Goal: Communication & Community: Share content

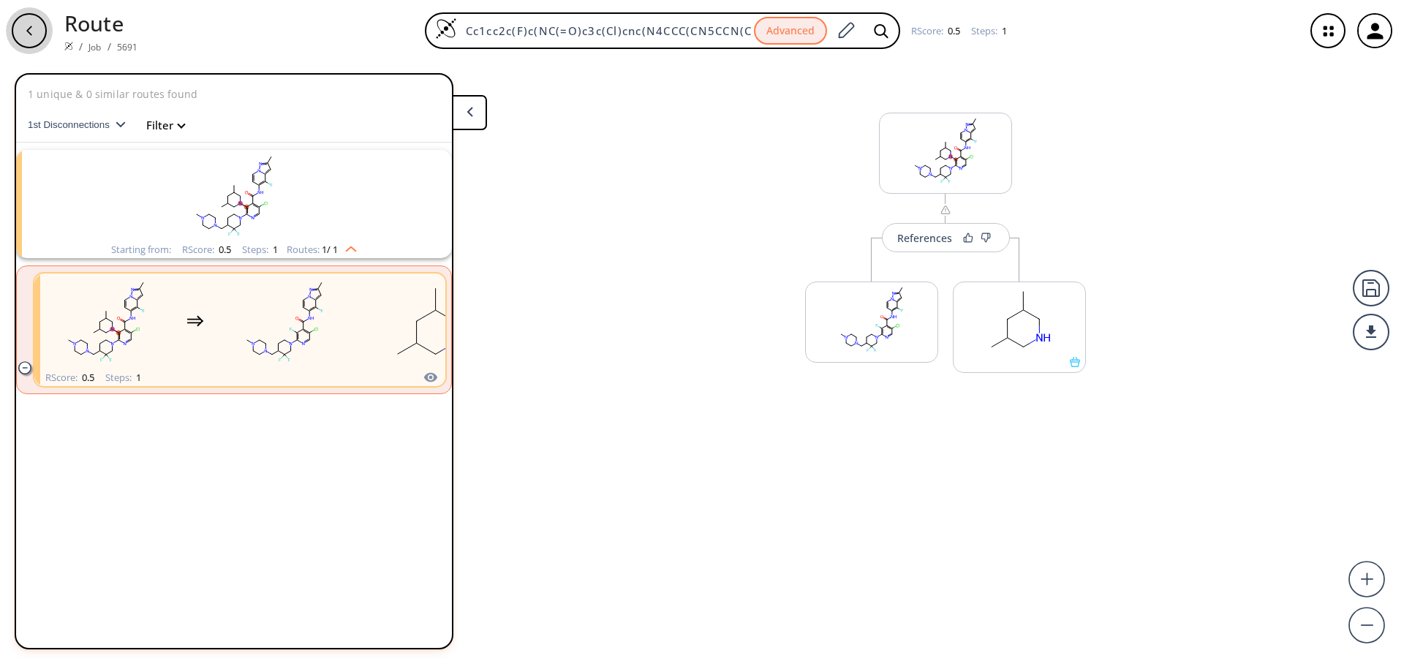
click at [14, 39] on div "button" at bounding box center [29, 30] width 35 height 35
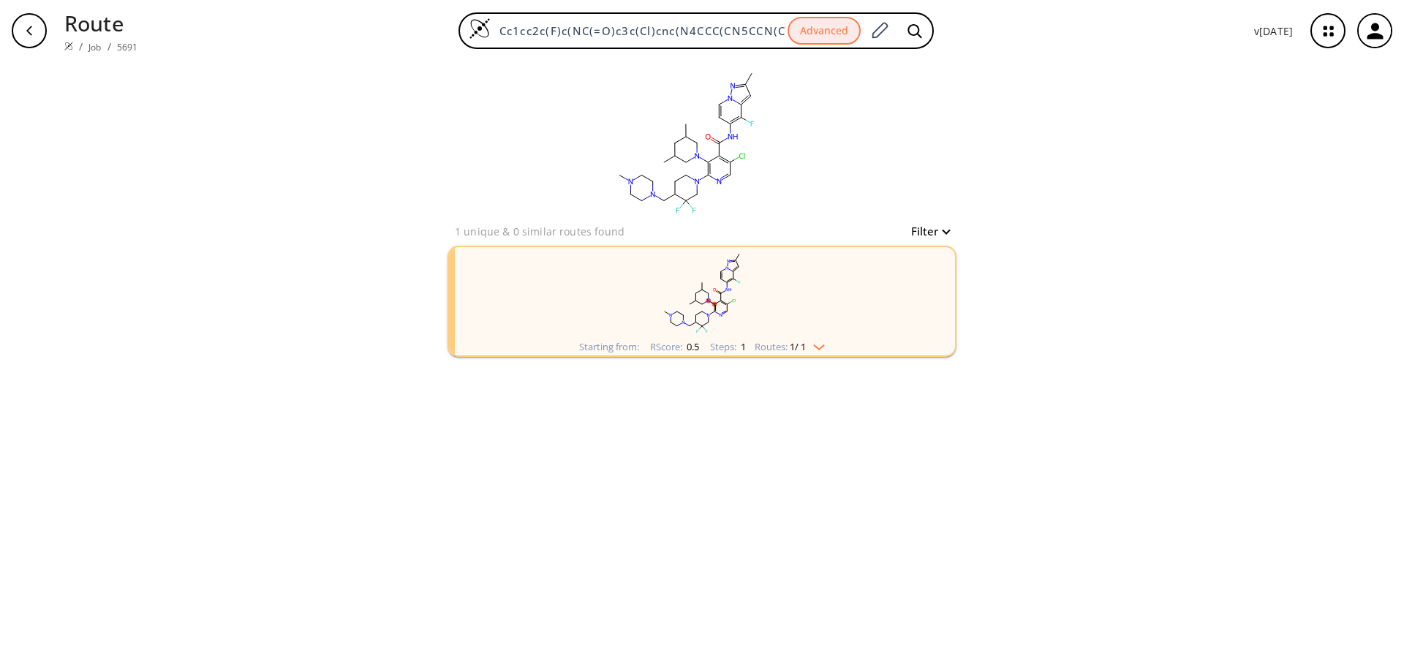
click at [811, 352] on div "Starting from: RScore : 0.5 Steps : 1 Routes: 1 / 1" at bounding box center [702, 346] width 268 height 17
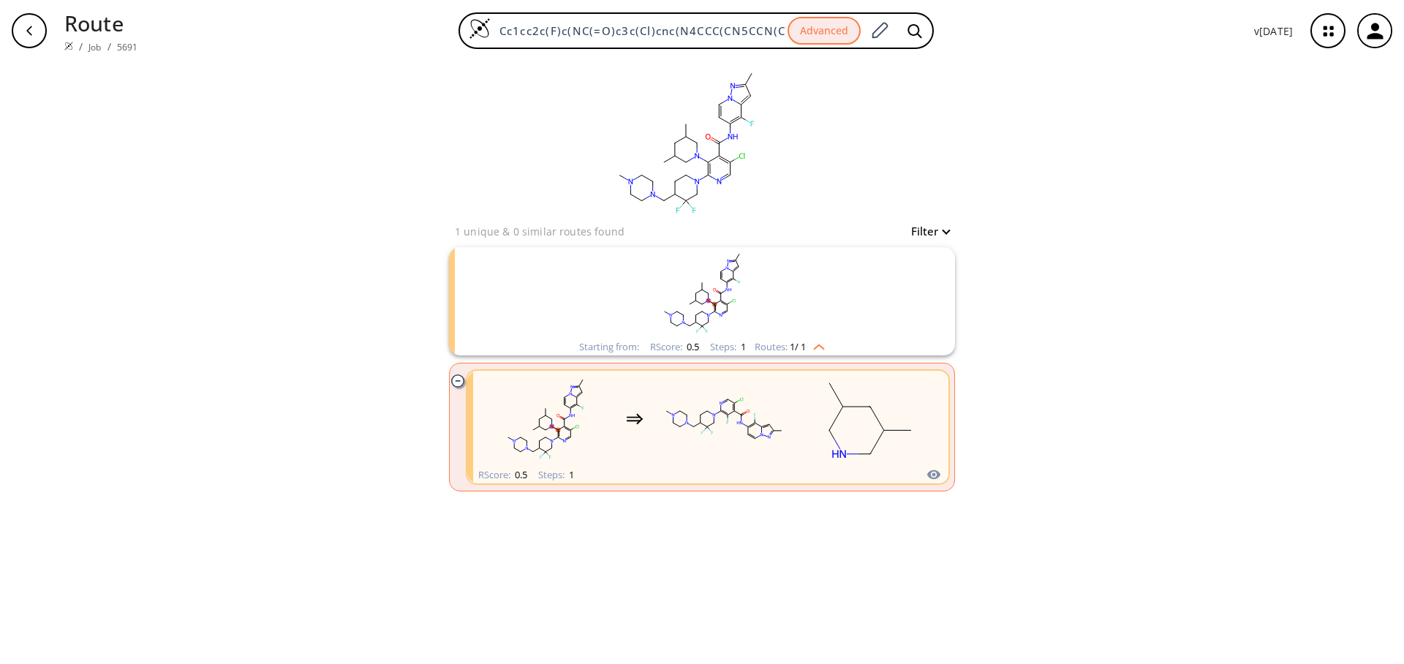
click at [761, 434] on icon "clusters" at bounding box center [761, 434] width 2 height 3
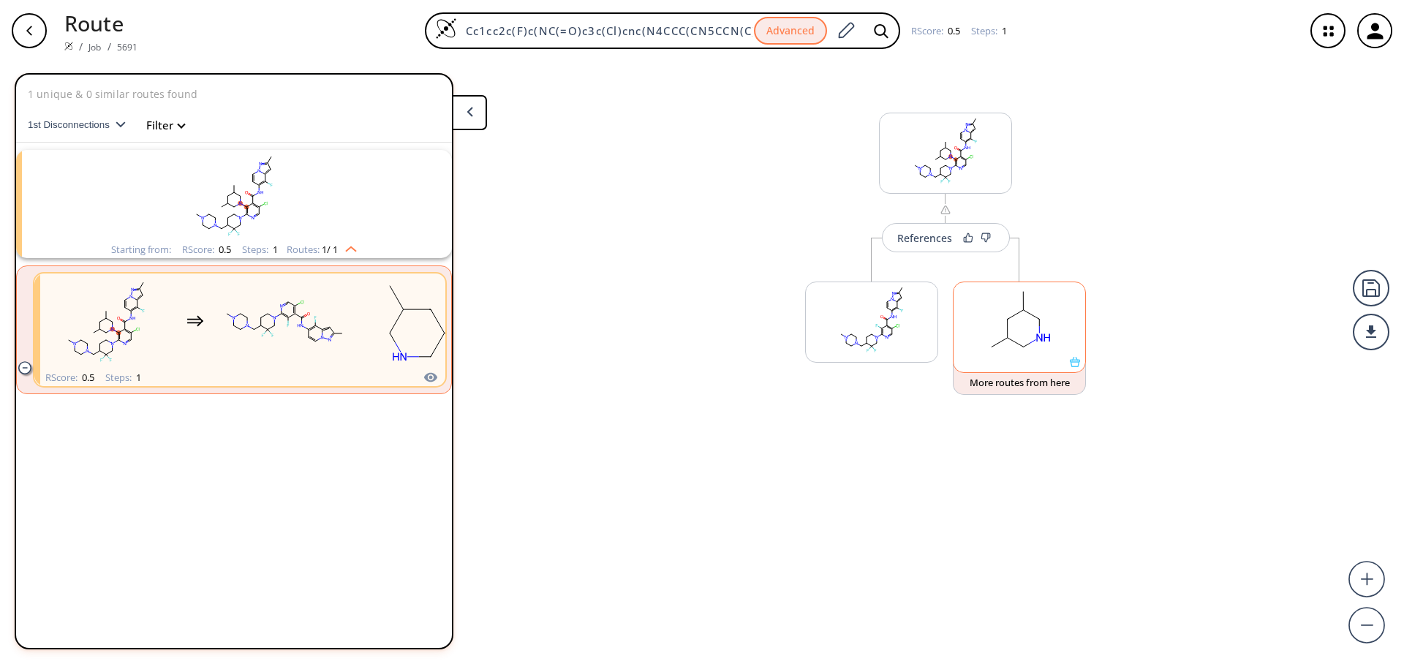
click at [1020, 348] on ellipse at bounding box center [1023, 346] width 11 height 11
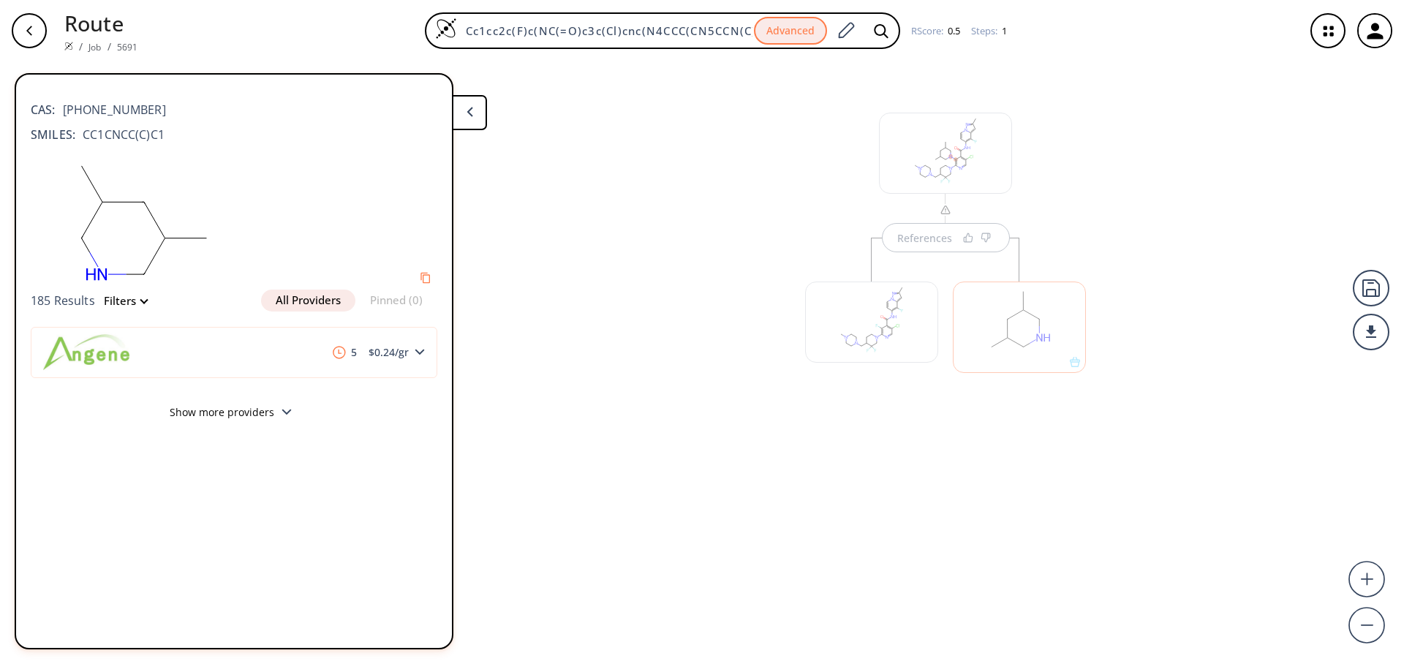
click at [1076, 362] on div at bounding box center [1019, 326] width 133 height 91
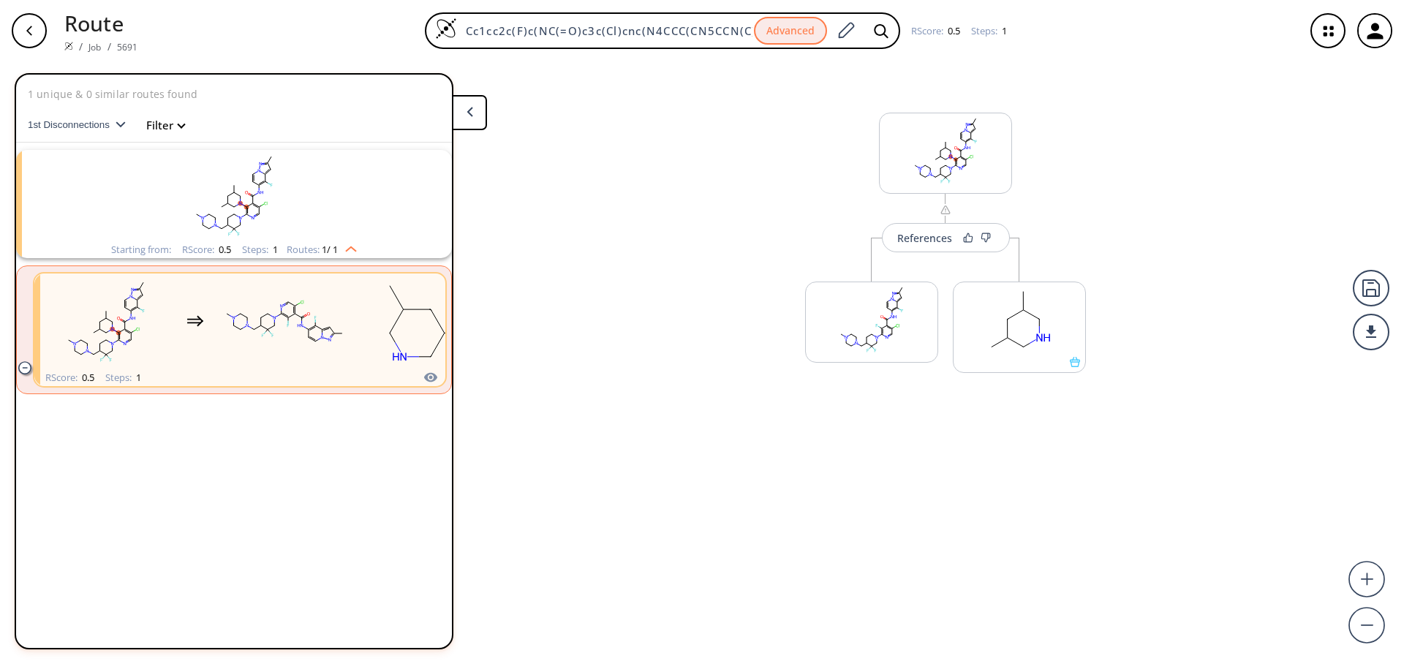
click at [34, 19] on div "button" at bounding box center [29, 30] width 35 height 35
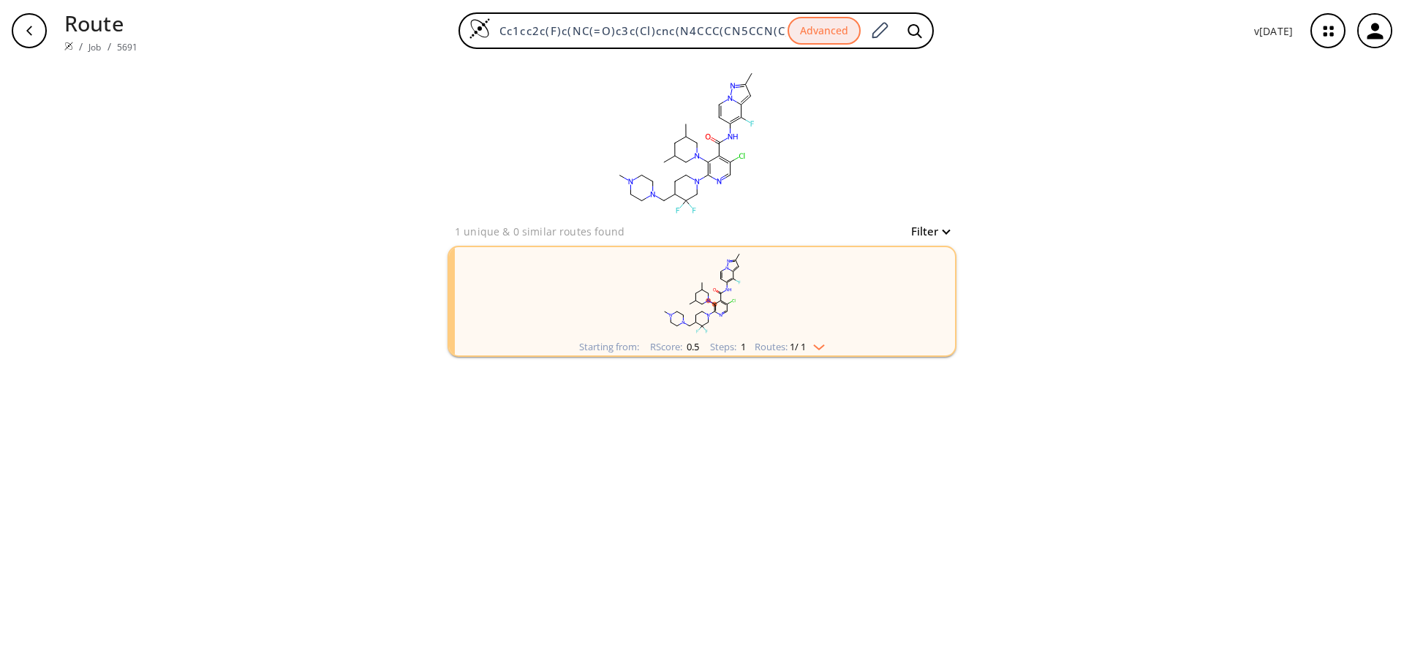
click at [1084, 153] on div "clear 1 unique & 0 similar routes found Filter Starting from: RScore : 0.5 Step…" at bounding box center [702, 362] width 1404 height 602
click at [340, 192] on div "clear 1 unique & 0 similar routes found Filter Starting from: RScore : 0.5 Step…" at bounding box center [702, 362] width 1404 height 602
click at [764, 319] on rect "clusters" at bounding box center [702, 292] width 380 height 91
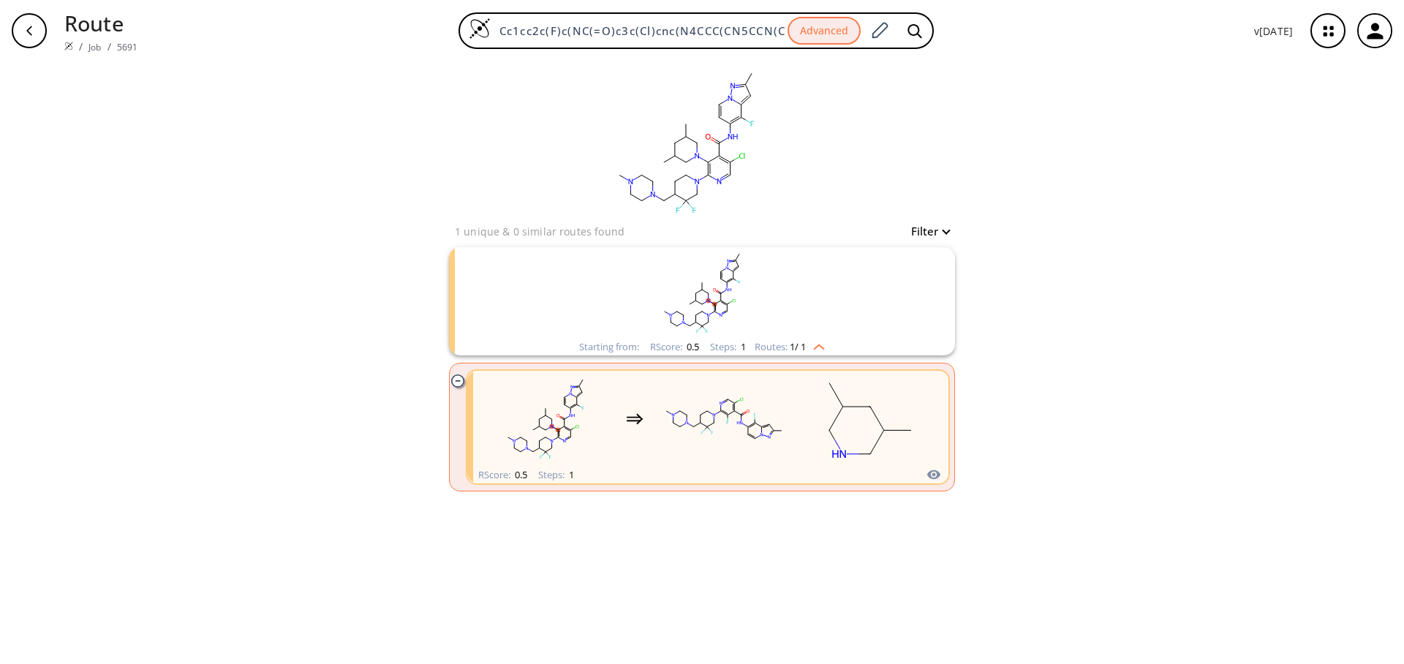
click at [743, 438] on rect "clusters" at bounding box center [724, 418] width 132 height 91
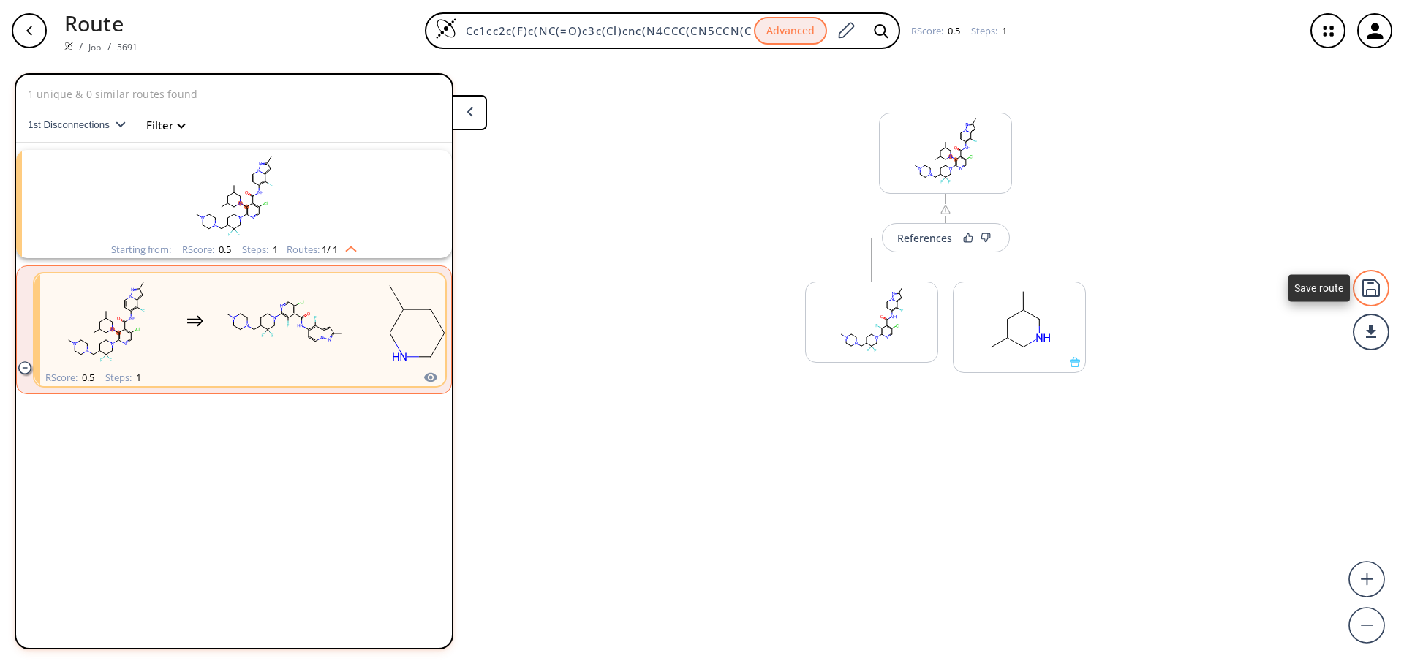
click at [1366, 286] on div at bounding box center [1370, 288] width 37 height 37
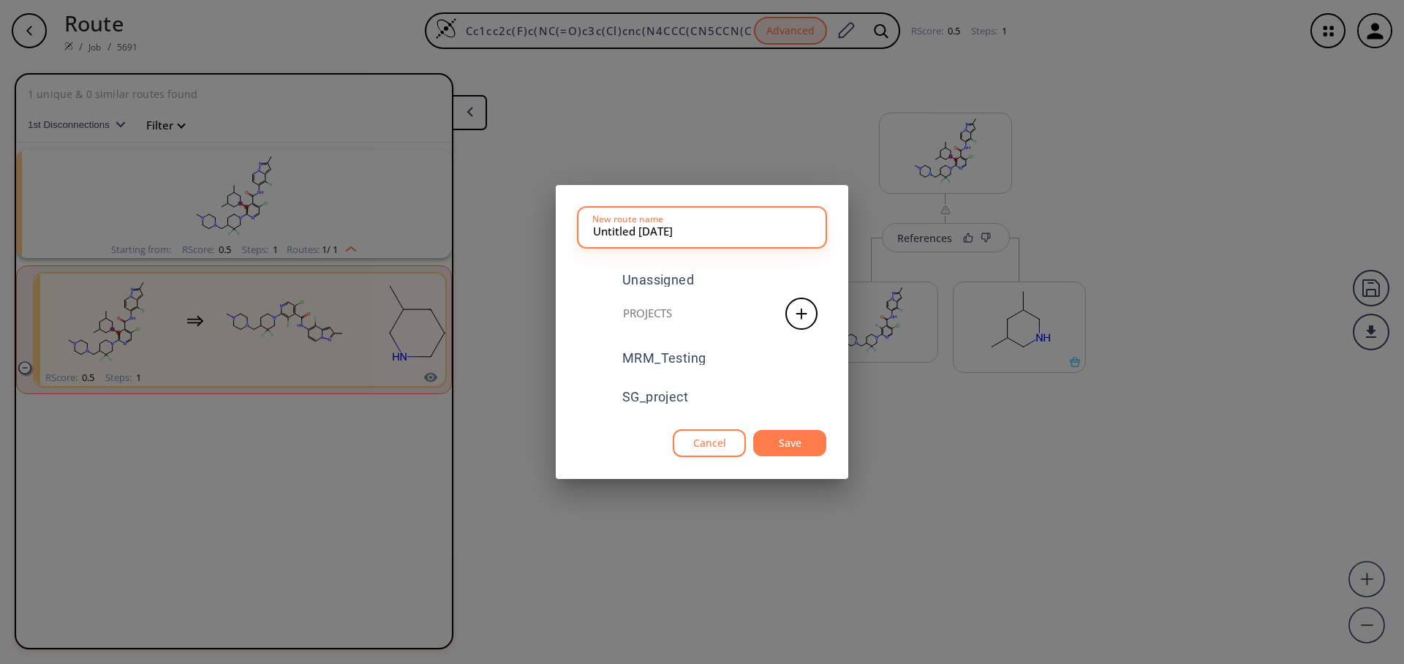
drag, startPoint x: 729, startPoint y: 232, endPoint x: 583, endPoint y: 225, distance: 146.4
click at [583, 225] on div "Untitled [DATE] New route name" at bounding box center [702, 227] width 249 height 41
click at [781, 317] on div "Projects" at bounding box center [702, 314] width 249 height 32
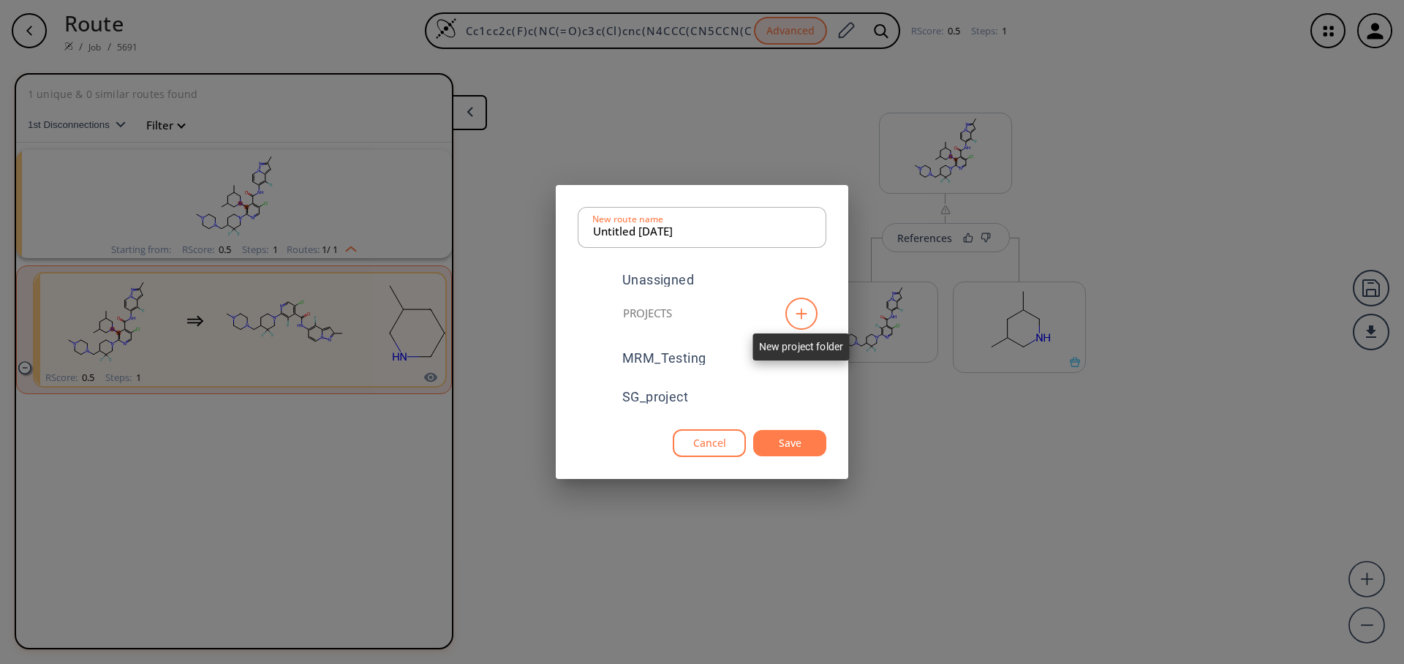
click at [802, 317] on icon at bounding box center [801, 314] width 15 height 12
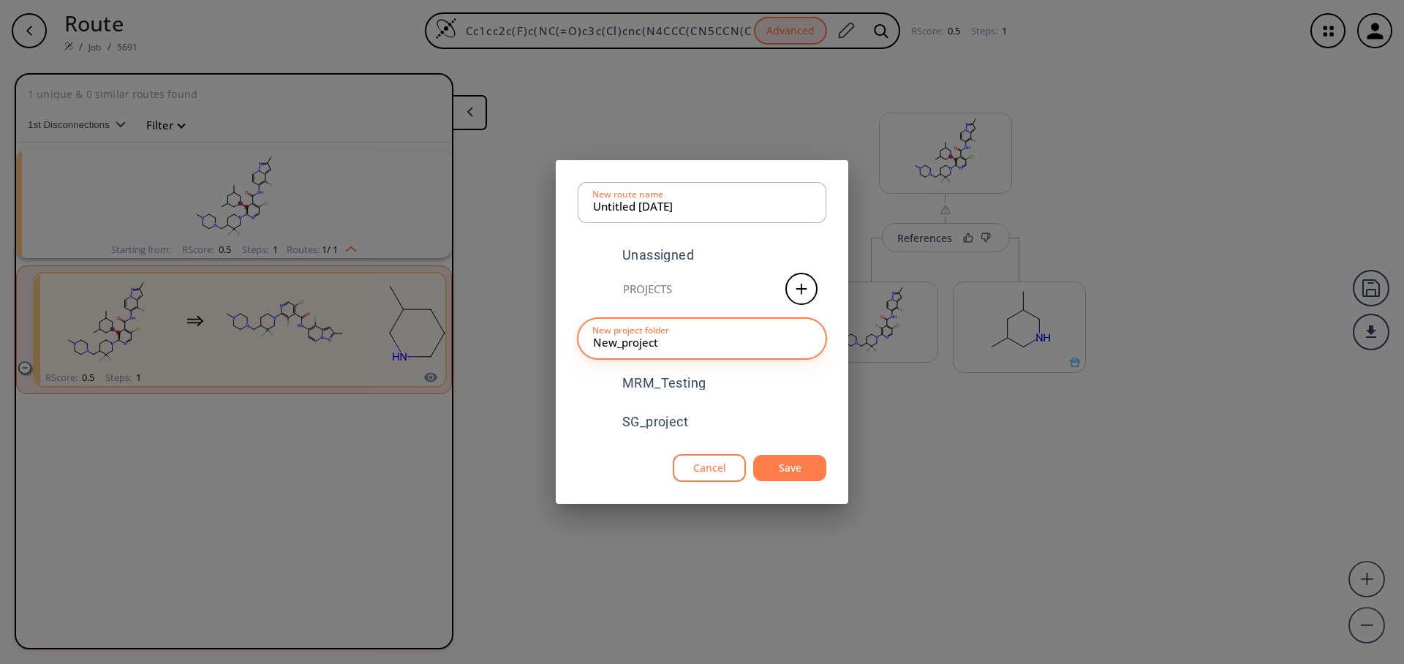
type input "New_project"
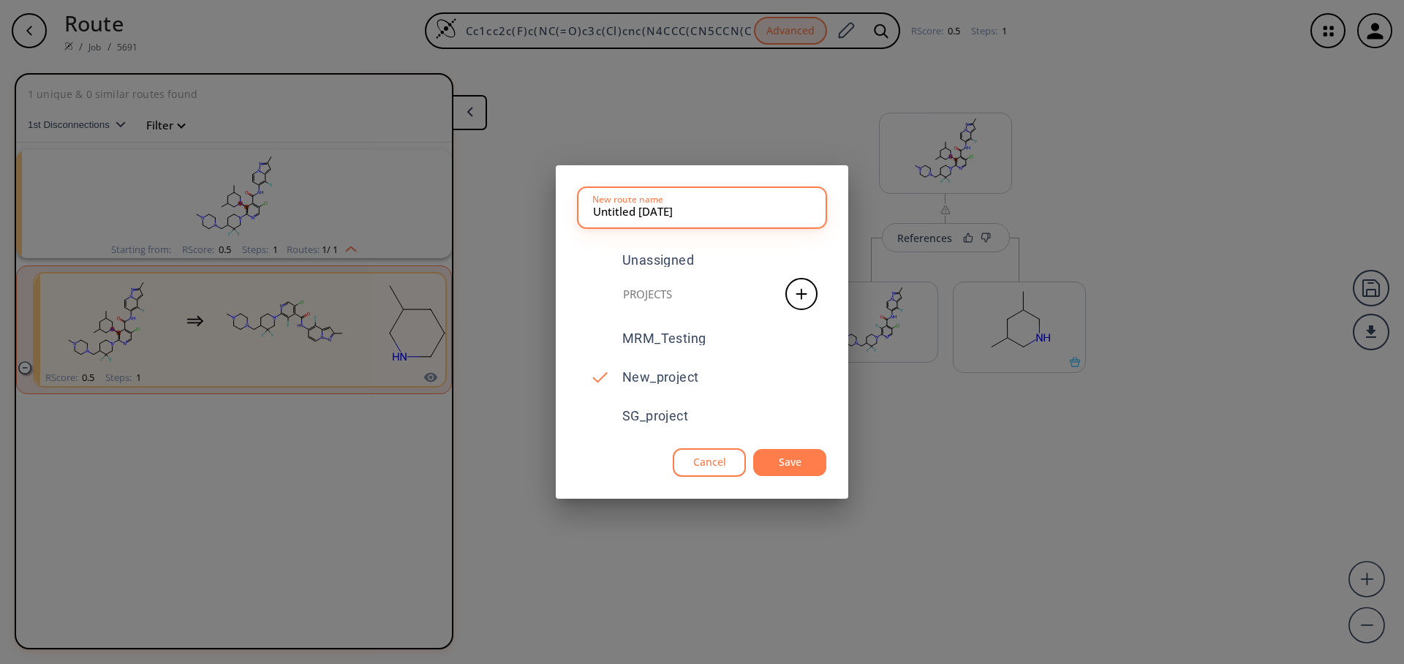
drag, startPoint x: 705, startPoint y: 213, endPoint x: 582, endPoint y: 208, distance: 123.7
click at [582, 208] on div "Untitled [DATE] New route name" at bounding box center [702, 207] width 249 height 41
type input "Demo_route_1"
click at [788, 466] on button "Save" at bounding box center [789, 462] width 73 height 27
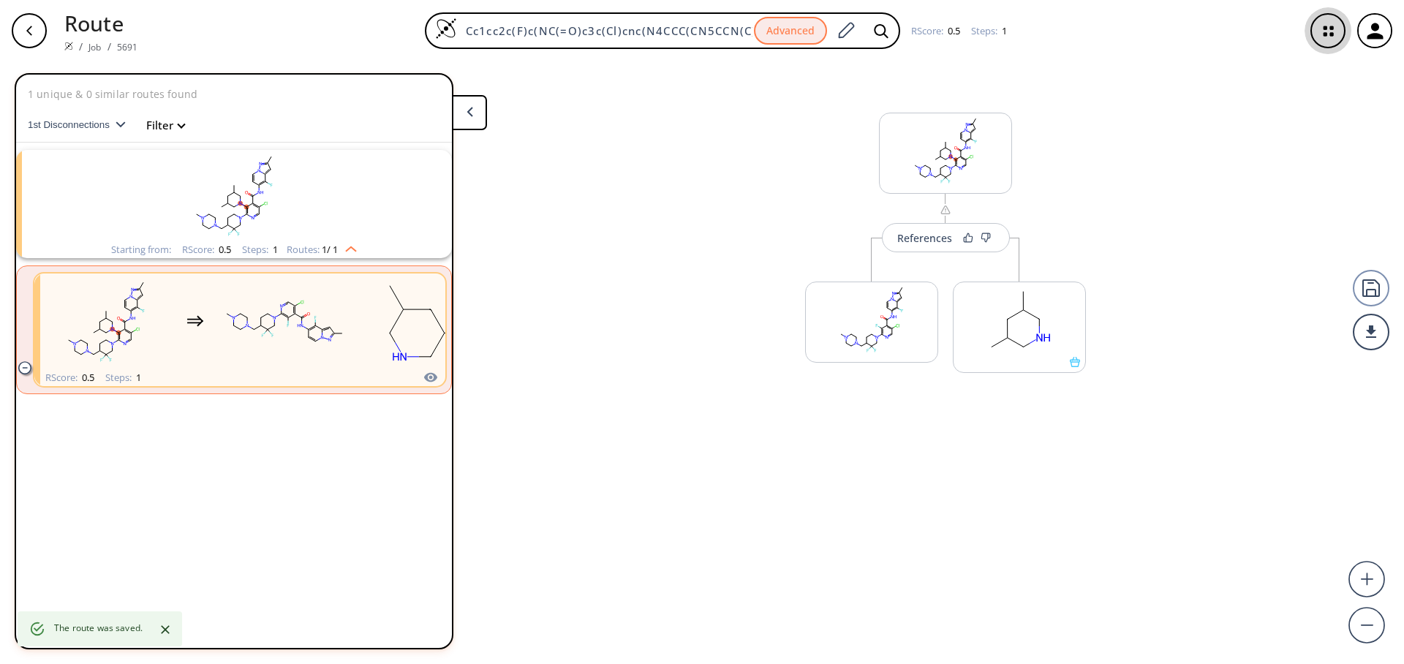
click at [1325, 25] on icon "button" at bounding box center [1328, 31] width 39 height 39
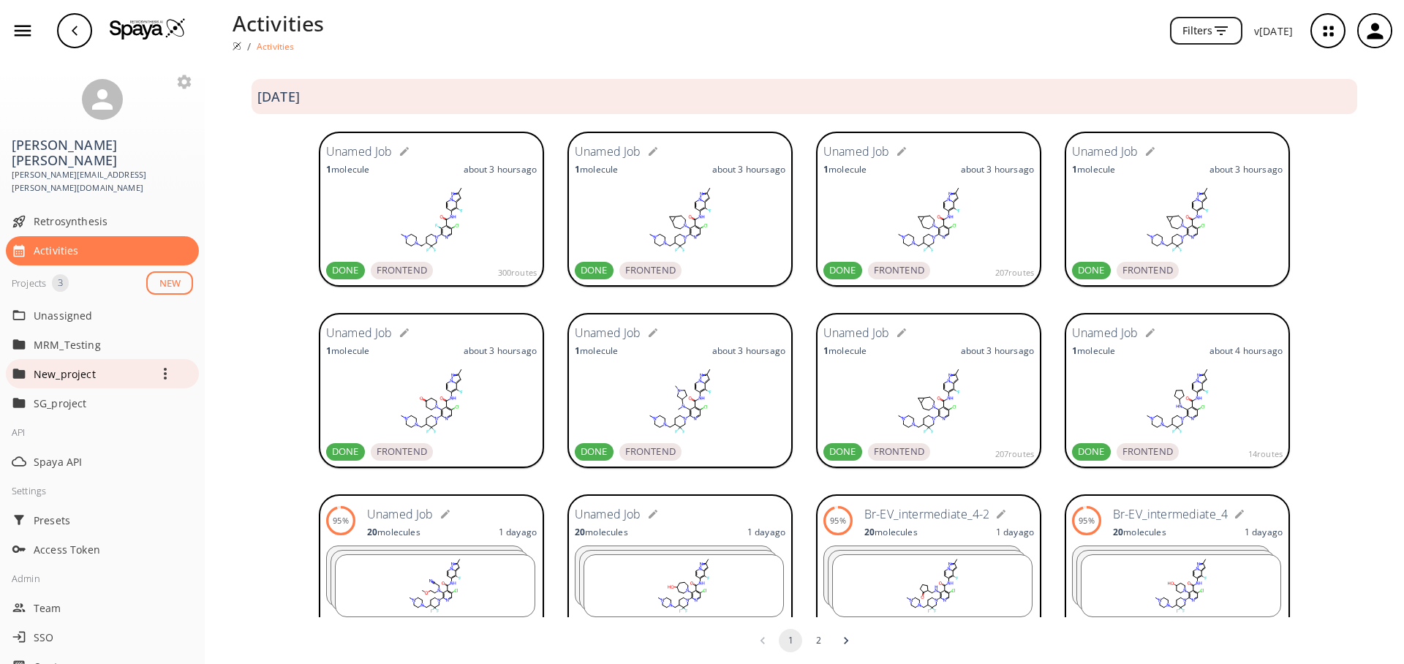
click at [78, 366] on p "New_project" at bounding box center [92, 373] width 117 height 15
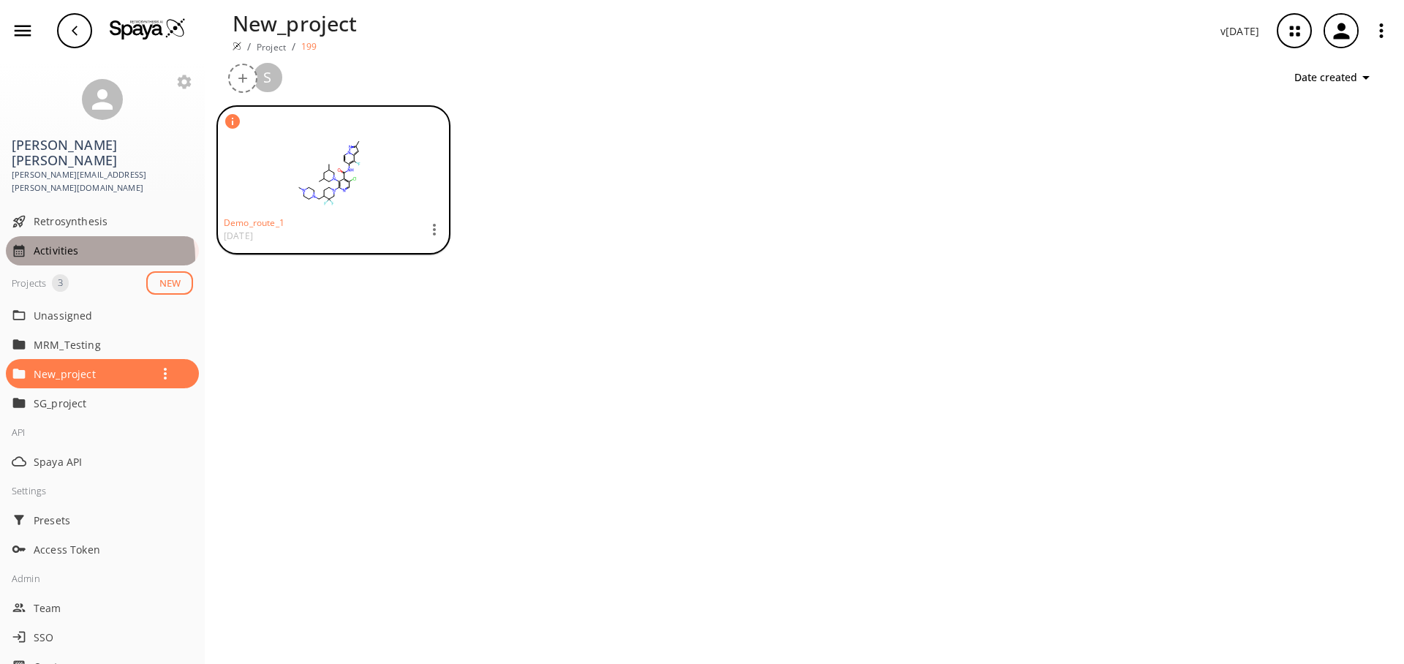
click at [99, 243] on span "Activities" at bounding box center [113, 250] width 159 height 15
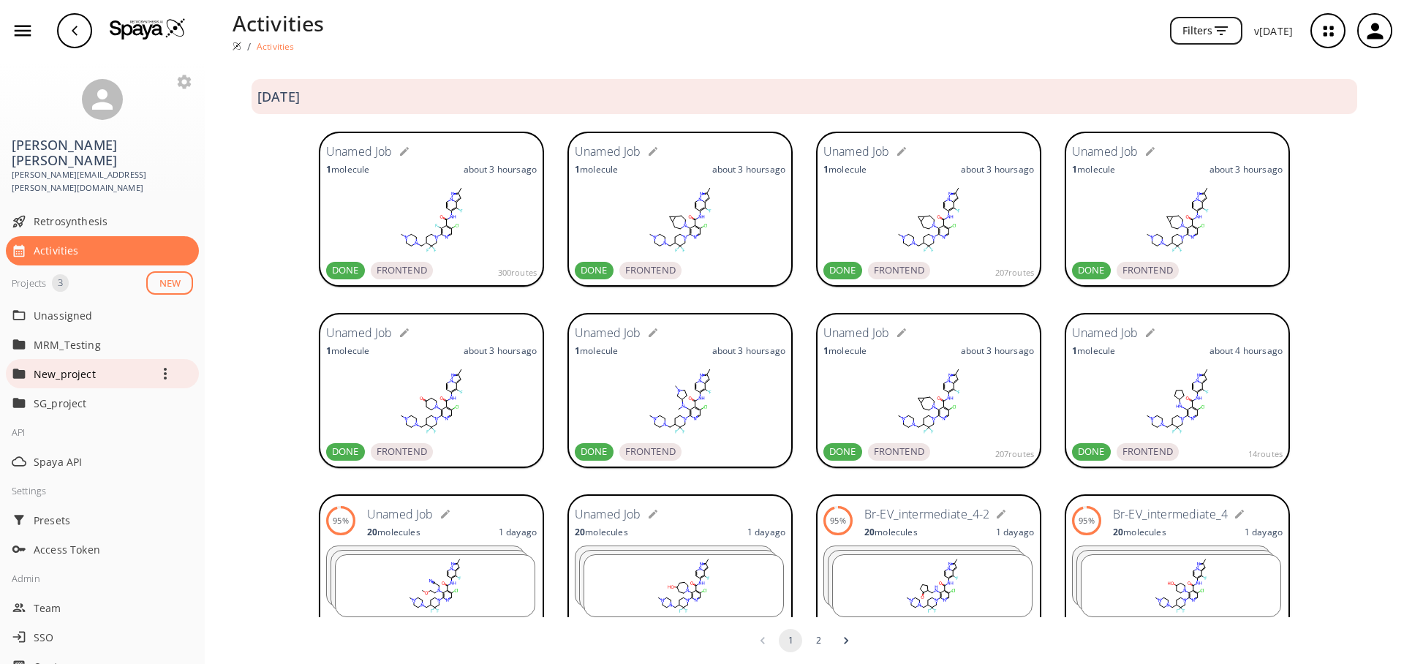
click at [64, 366] on p "New_project" at bounding box center [92, 373] width 117 height 15
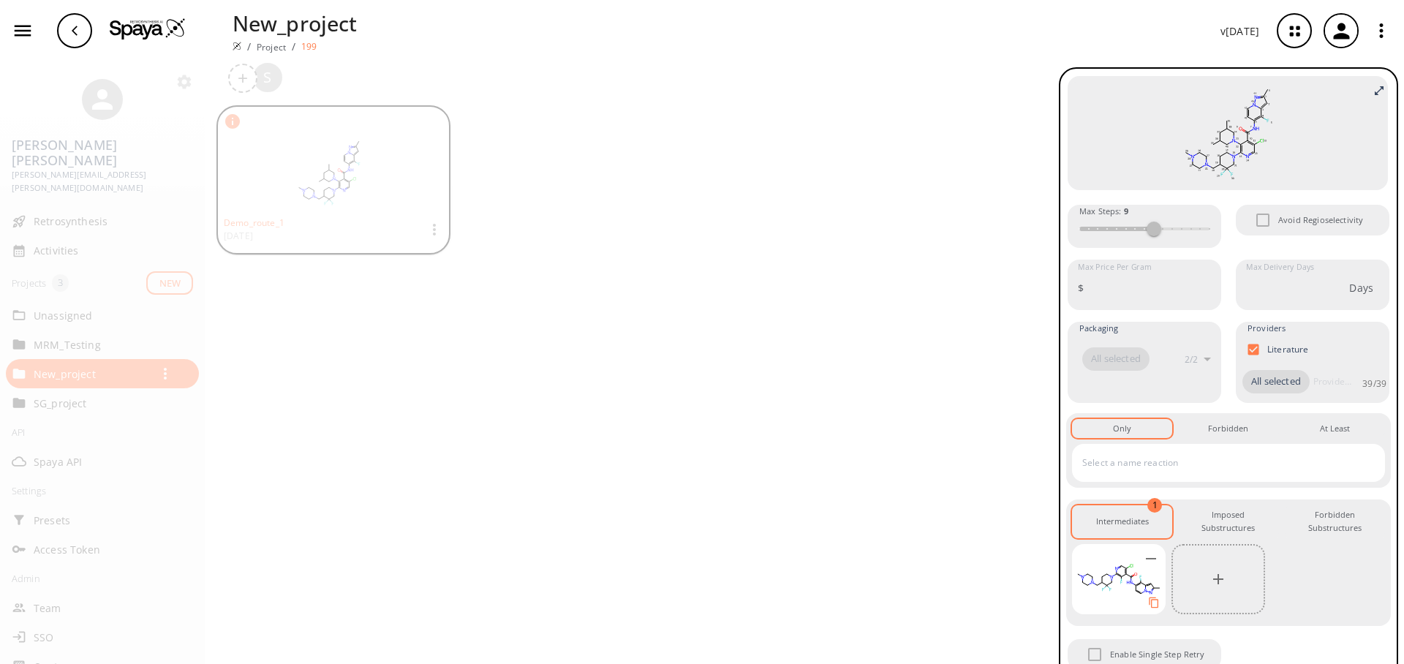
click at [816, 229] on div at bounding box center [702, 332] width 1404 height 664
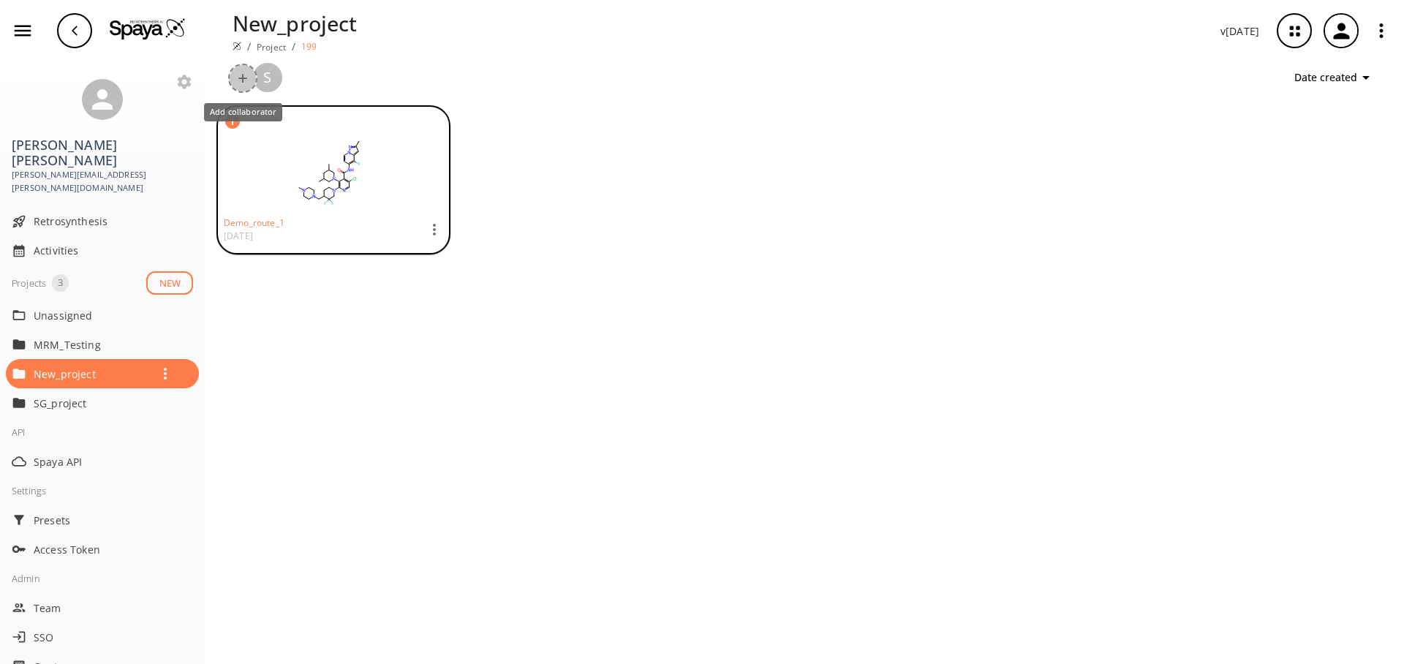
click at [238, 81] on button "+" at bounding box center [242, 78] width 29 height 29
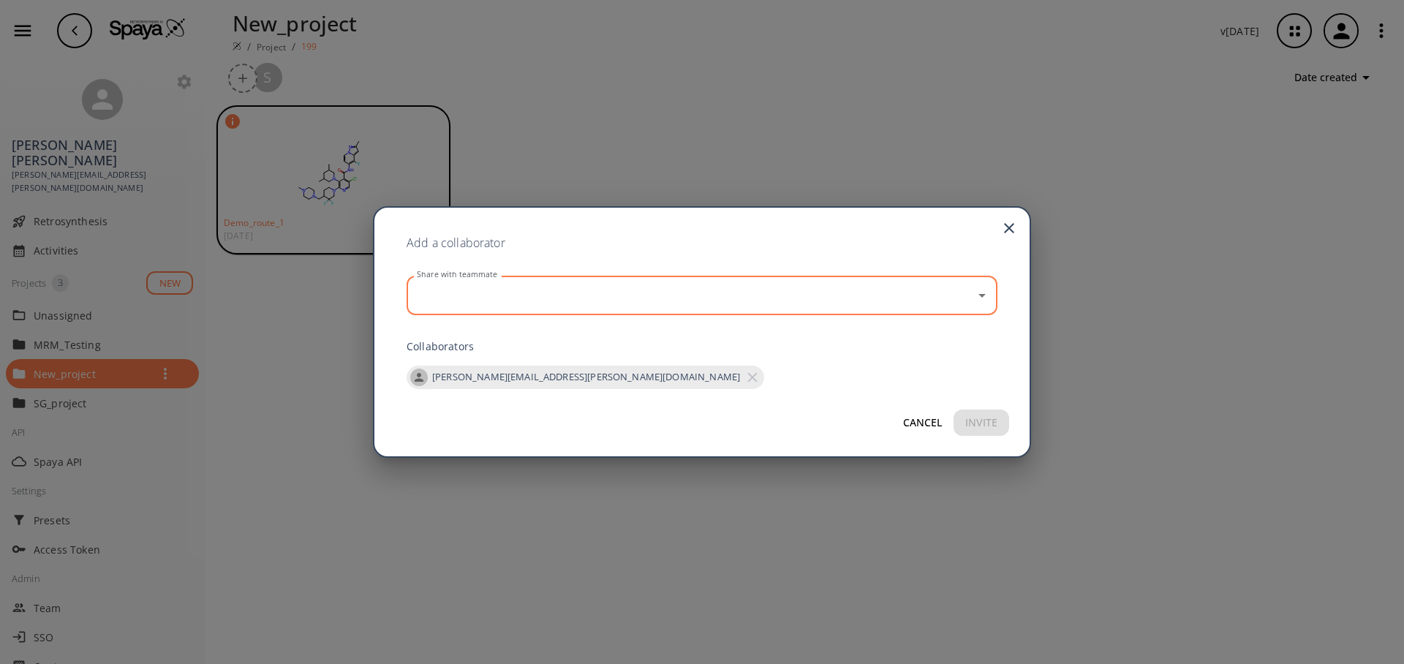
click at [529, 295] on input "Share with teammate" at bounding box center [691, 295] width 556 height 26
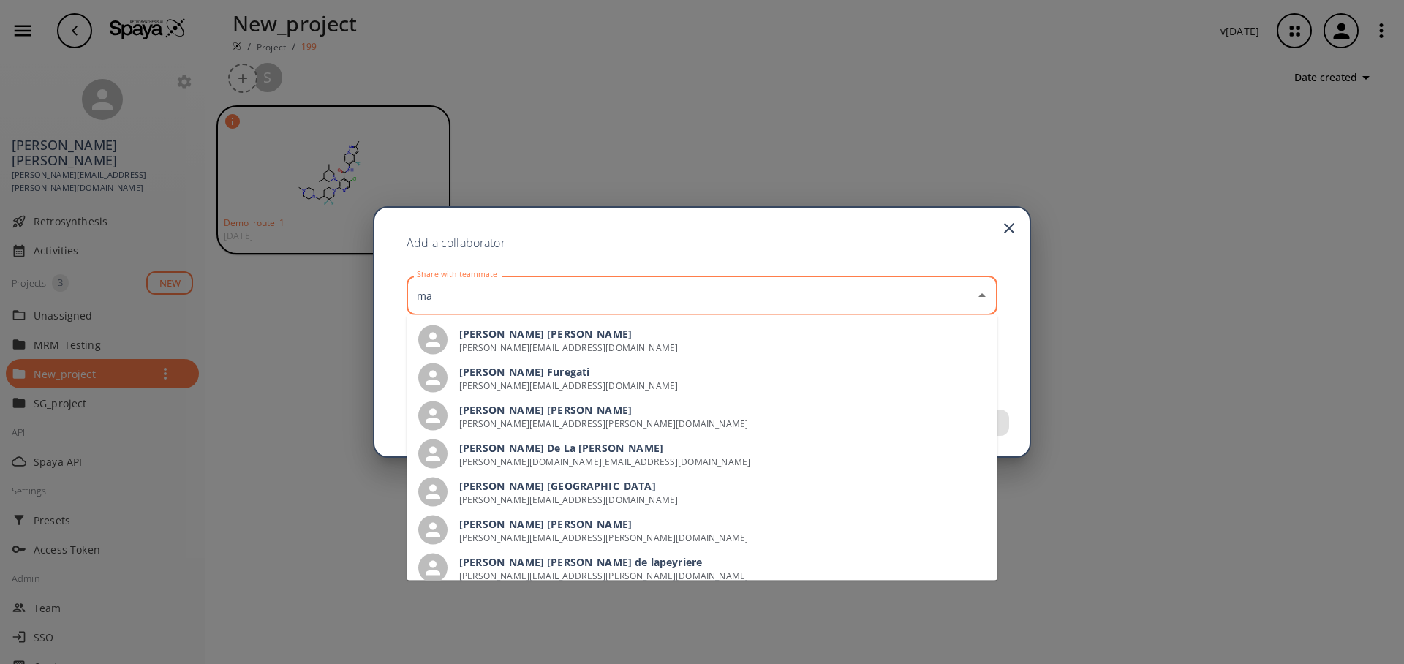
type input "mat"
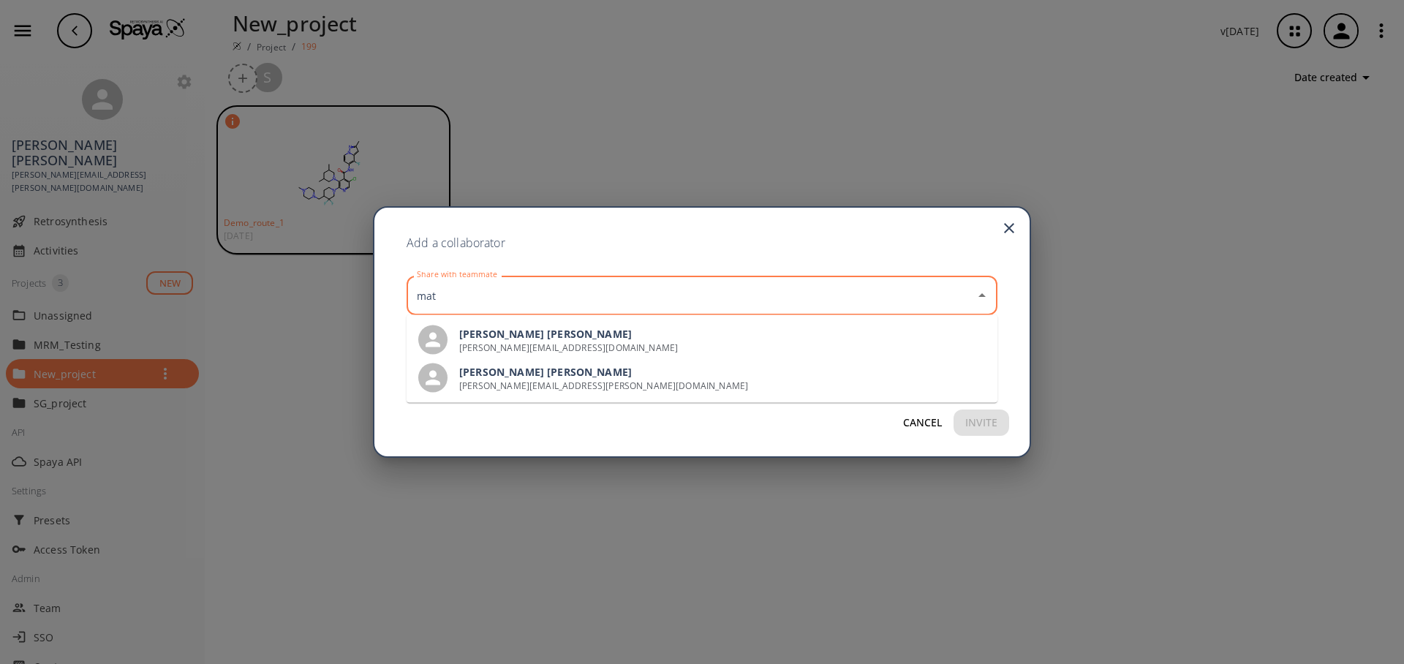
click at [602, 390] on li "[PERSON_NAME] [PERSON_NAME][EMAIL_ADDRESS][PERSON_NAME][DOMAIN_NAME]" at bounding box center [701, 378] width 591 height 38
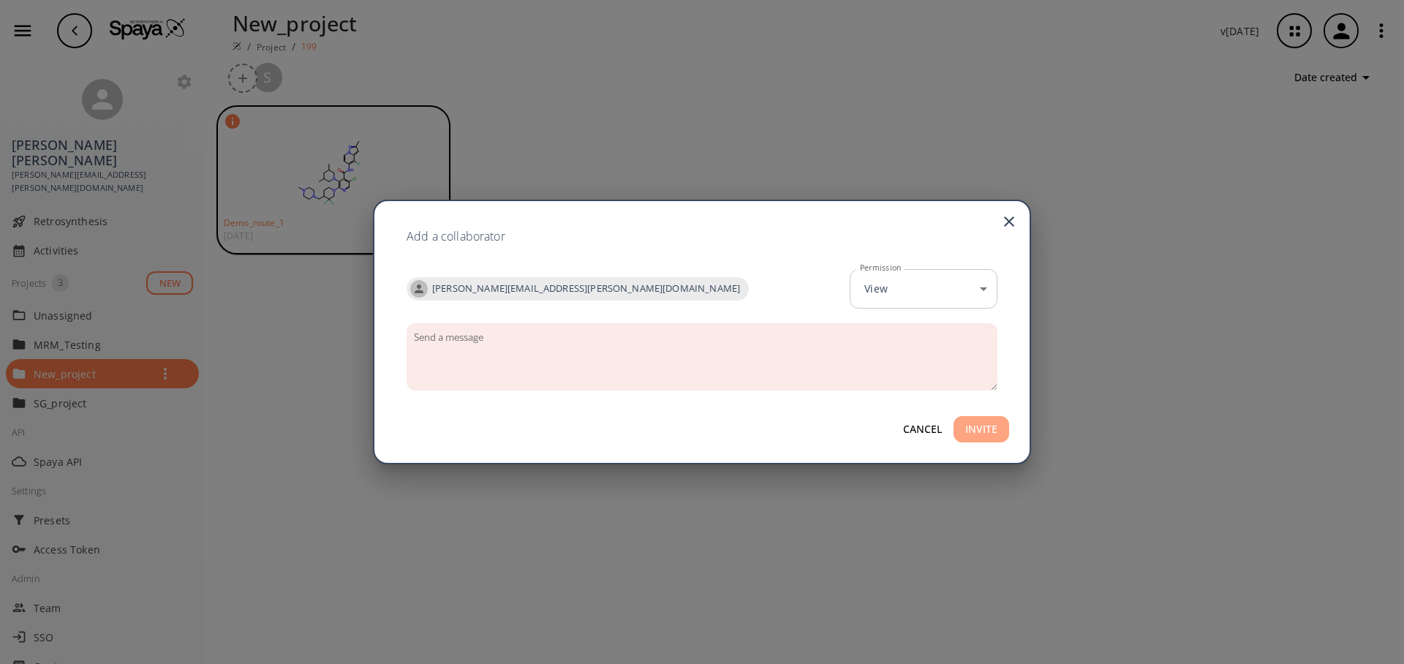
click at [971, 428] on button "INVITE" at bounding box center [981, 429] width 56 height 27
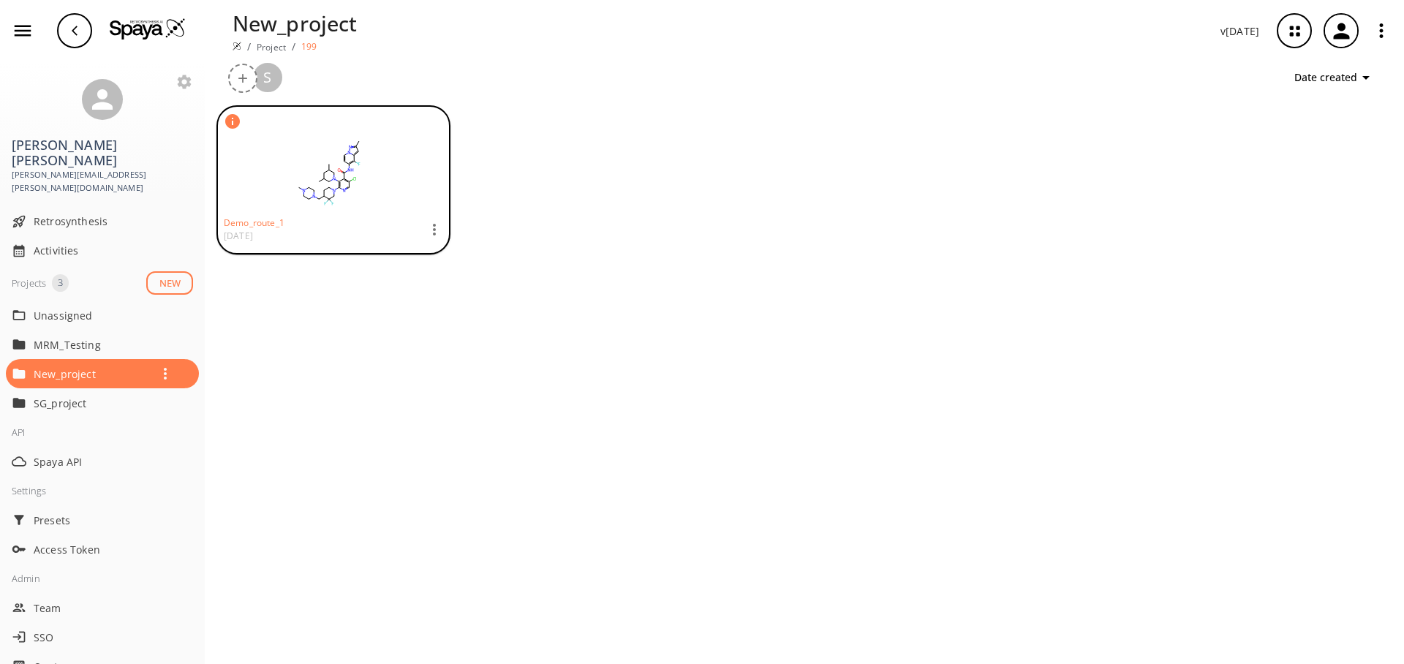
click at [696, 255] on div "Demo_route_1 [DATE]" at bounding box center [804, 379] width 1199 height 570
click at [632, 230] on div "Demo_route_1 [DATE]" at bounding box center [804, 379] width 1199 height 570
click at [606, 303] on div "Demo_route_1 [DATE]" at bounding box center [804, 379] width 1199 height 570
click at [343, 164] on rect at bounding box center [329, 172] width 211 height 73
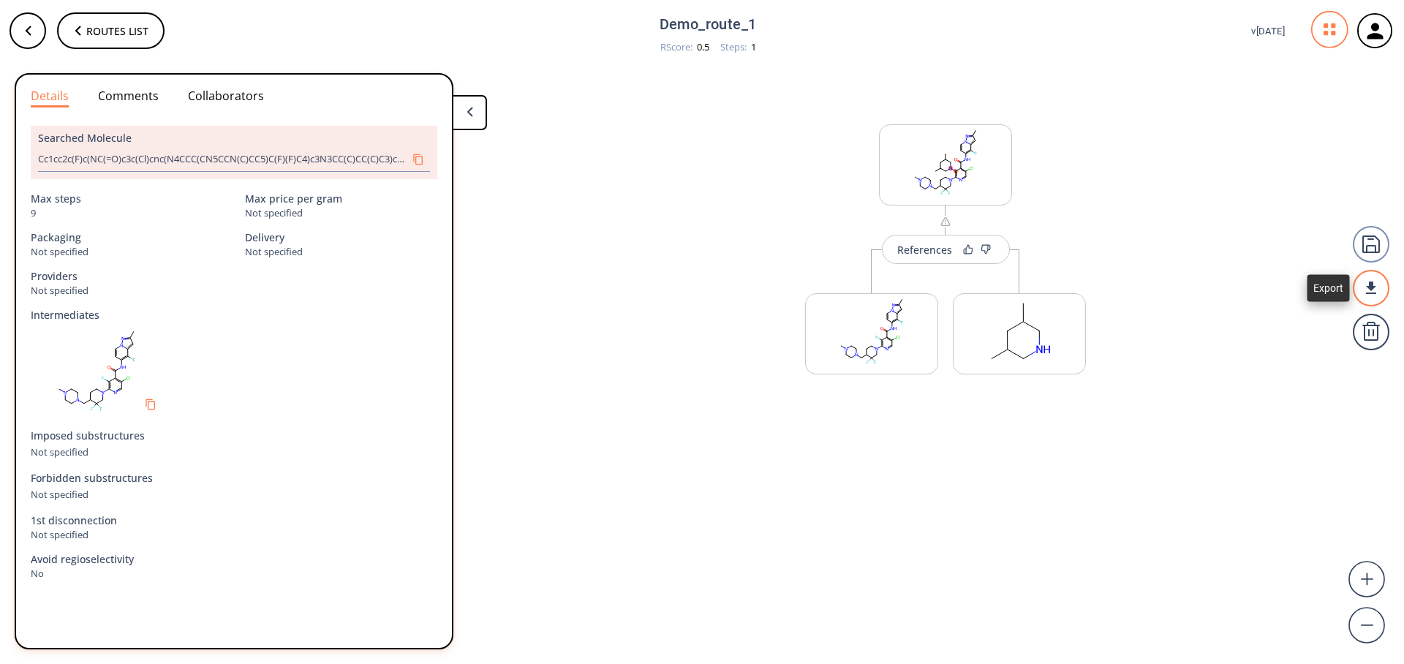
click at [1368, 295] on div at bounding box center [1370, 288] width 37 height 37
click at [1325, 16] on div at bounding box center [702, 332] width 1404 height 664
click at [1319, 34] on icon at bounding box center [1329, 30] width 36 height 36
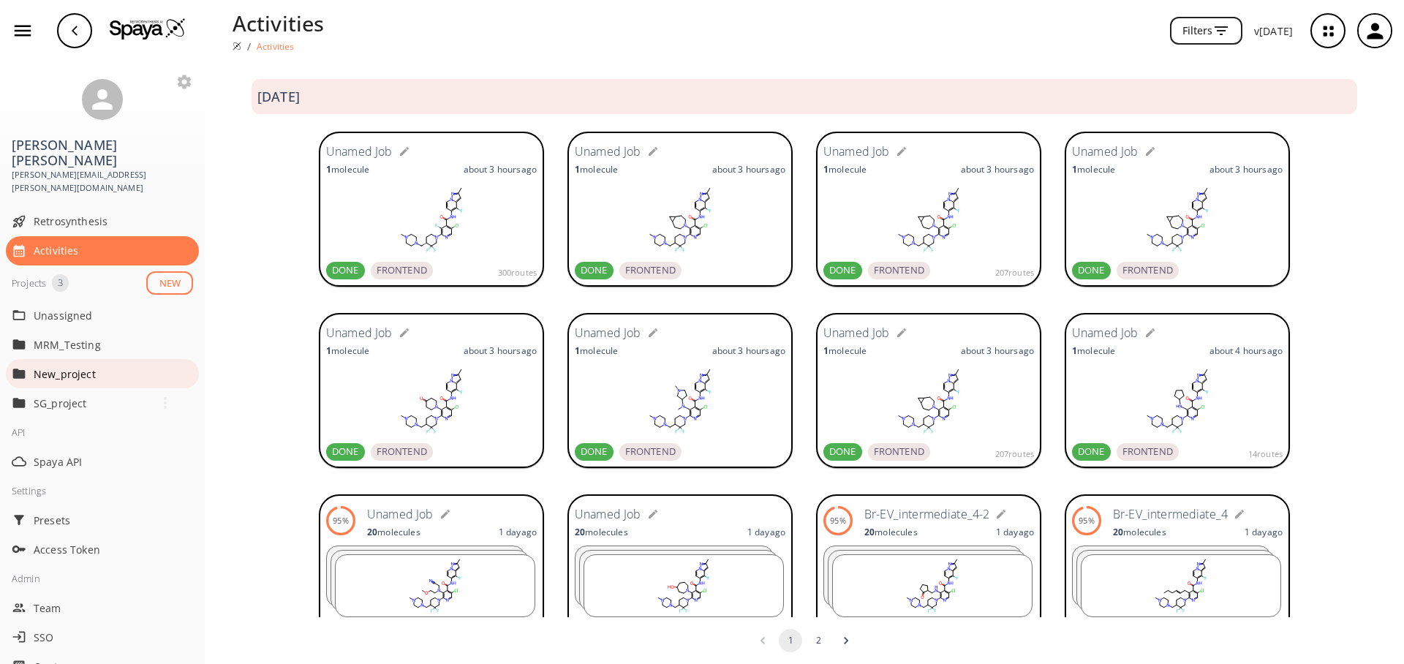
click at [50, 366] on p "New_project" at bounding box center [92, 373] width 117 height 15
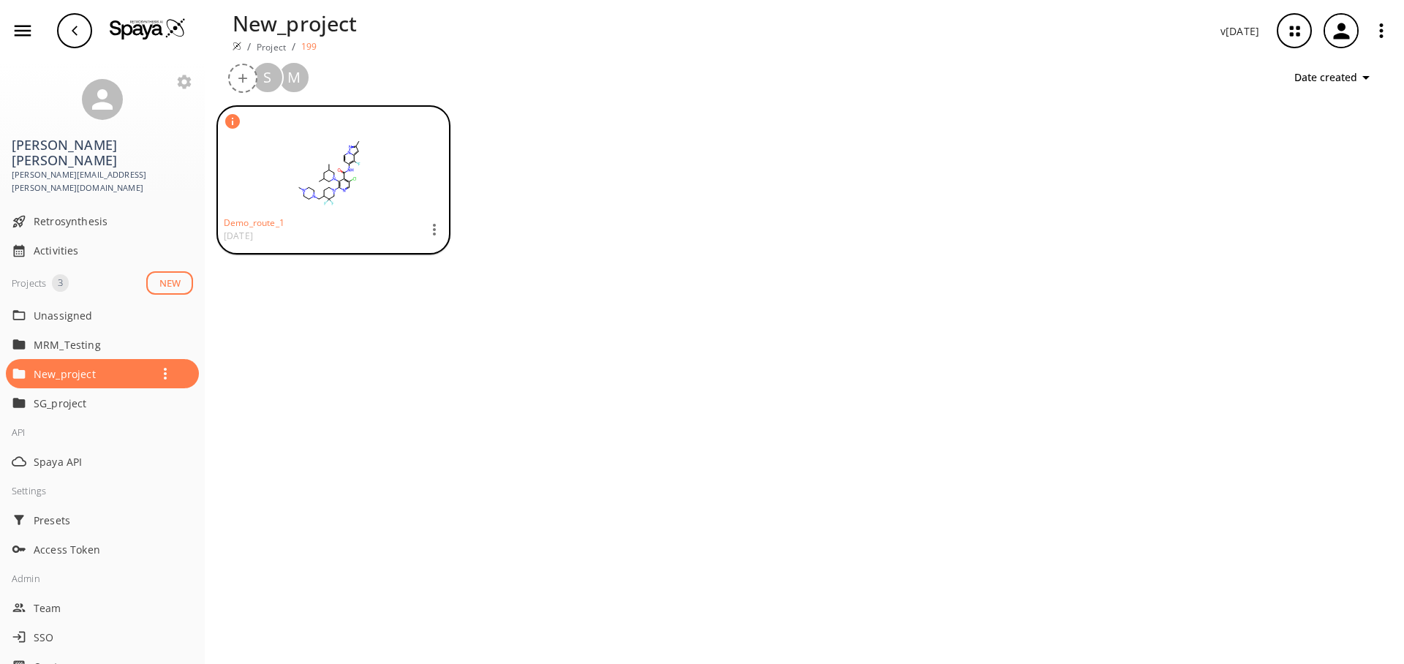
click at [728, 141] on div "Demo_route_1 [DATE]" at bounding box center [804, 379] width 1199 height 570
drag, startPoint x: 1066, startPoint y: 197, endPoint x: 747, endPoint y: 27, distance: 361.4
click at [1059, 189] on div "Demo_route_1 [DATE]" at bounding box center [804, 379] width 1199 height 570
